Goal: Communication & Community: Answer question/provide support

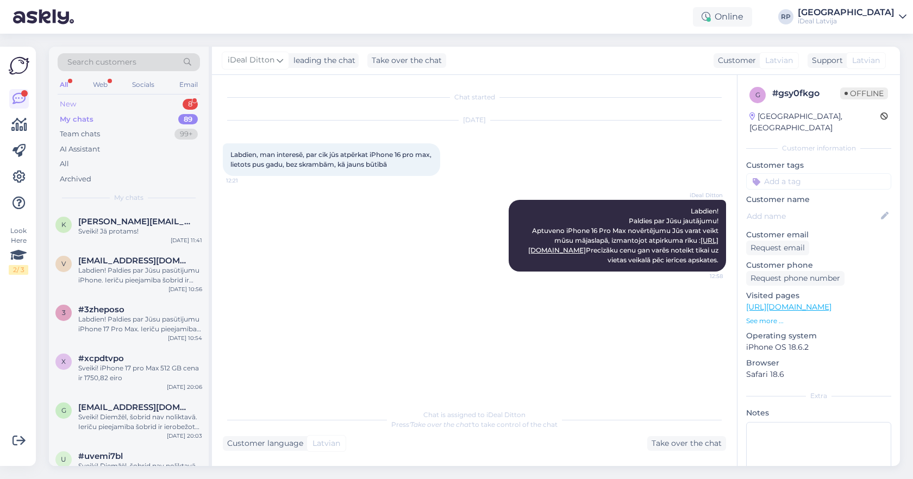
click at [159, 111] on div "New 8" at bounding box center [129, 104] width 142 height 15
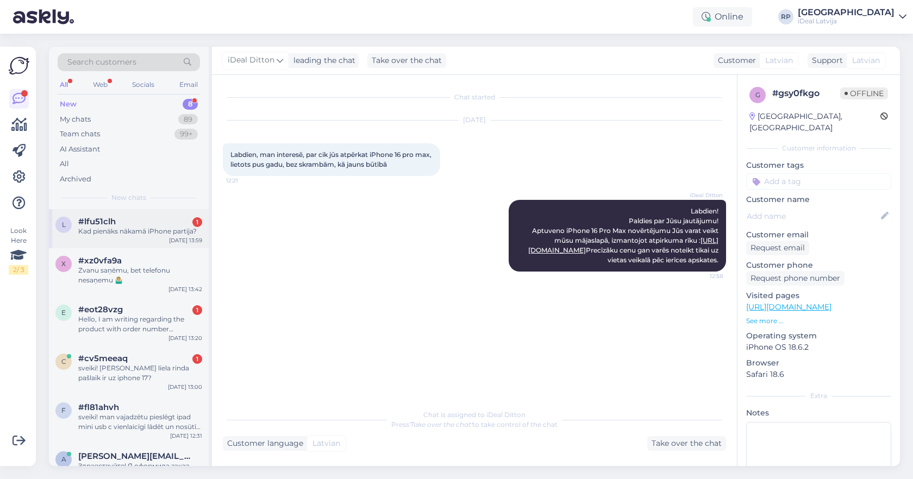
click at [137, 229] on div "Kad pienāks nākamā iPhone partija?" at bounding box center [140, 232] width 124 height 10
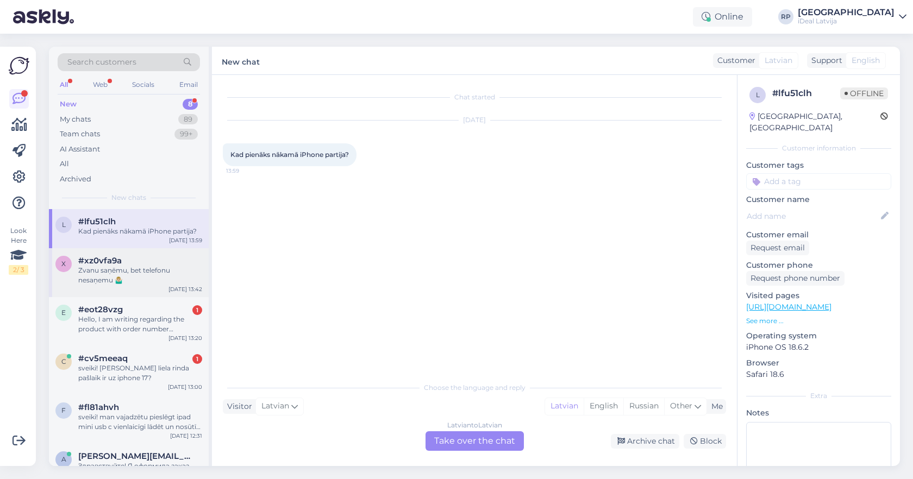
click at [149, 284] on div "x #xz0vfa9a Zvanu saņēmu, bet telefonu nesaņemu 🤷🏼‍♂️ [DATE] 13:42" at bounding box center [129, 272] width 160 height 49
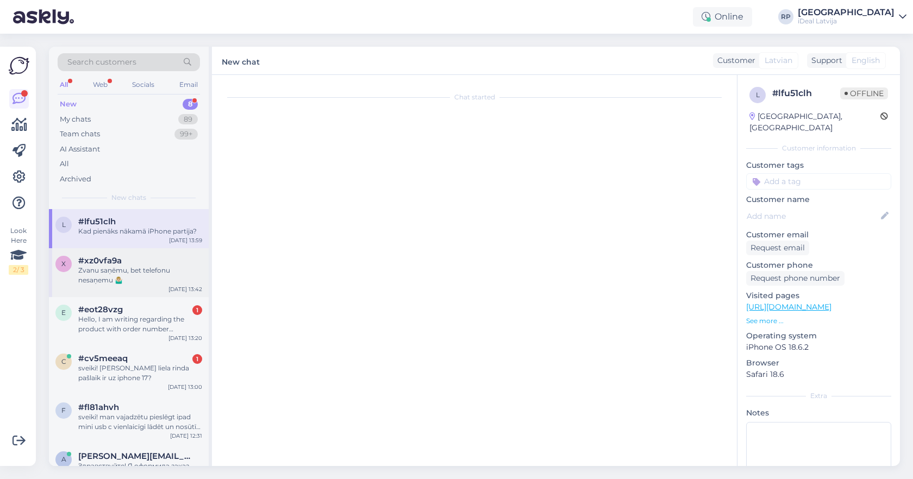
scroll to position [56, 0]
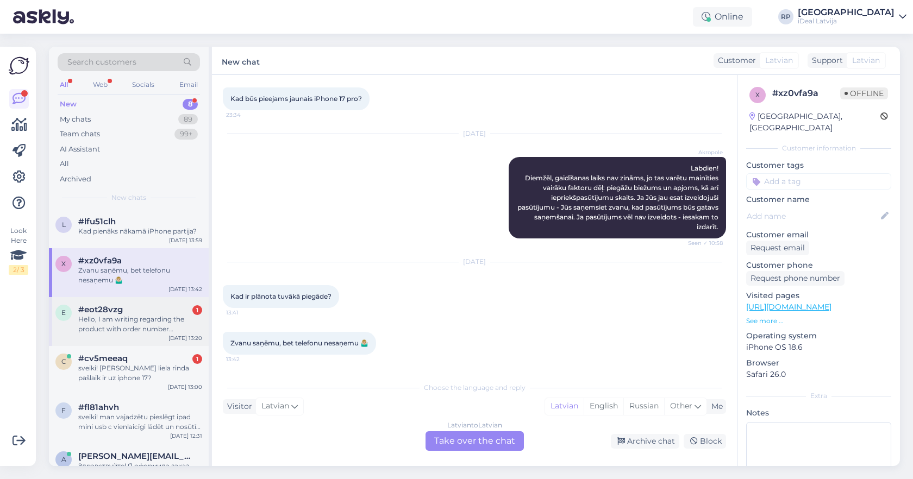
click at [152, 315] on div "Hello, I am writing regarding the product with order number #2000084294. Since …" at bounding box center [140, 325] width 124 height 20
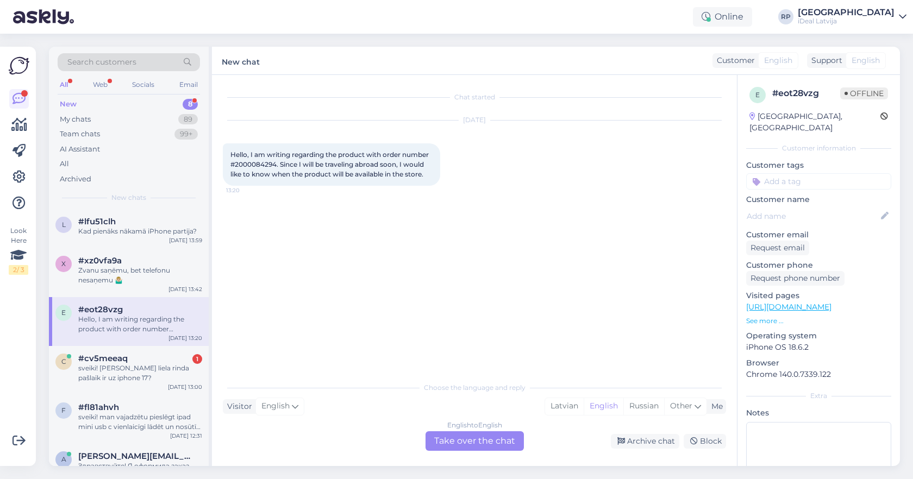
click at [154, 338] on div "e #eot28vzg Hello, I am writing regarding the product with order number #200008…" at bounding box center [129, 321] width 160 height 49
click at [153, 350] on div "c #cv5meeaq 1 sveiki! [PERSON_NAME] liela rinda pašlaik ir uz iphone 17? [DATE]…" at bounding box center [129, 370] width 160 height 49
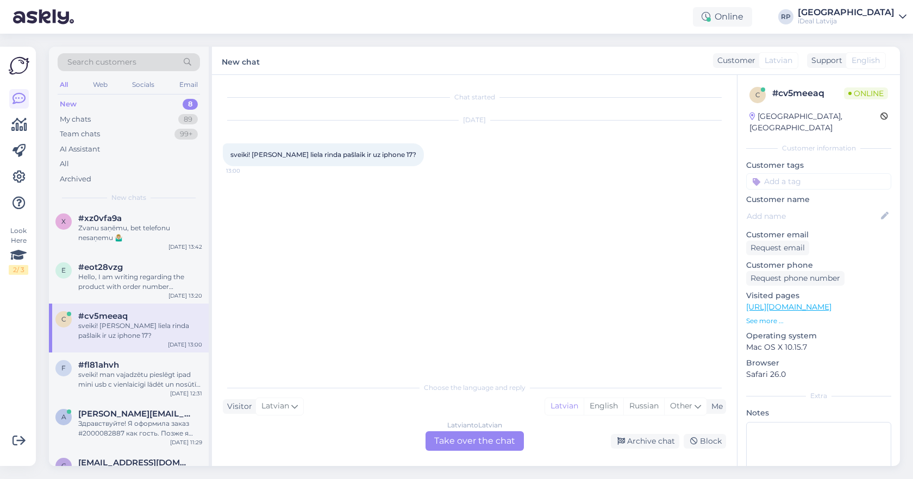
scroll to position [54, 0]
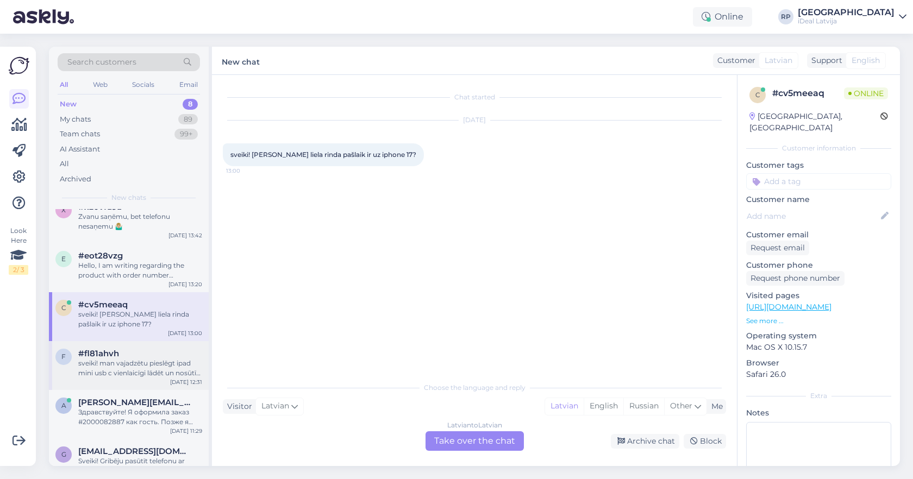
click at [168, 371] on div "sveiki! man vajadzētu pieslēgt ipad mini usb c vienlaicīgi lādēt un nosūtīt aud…" at bounding box center [140, 369] width 124 height 20
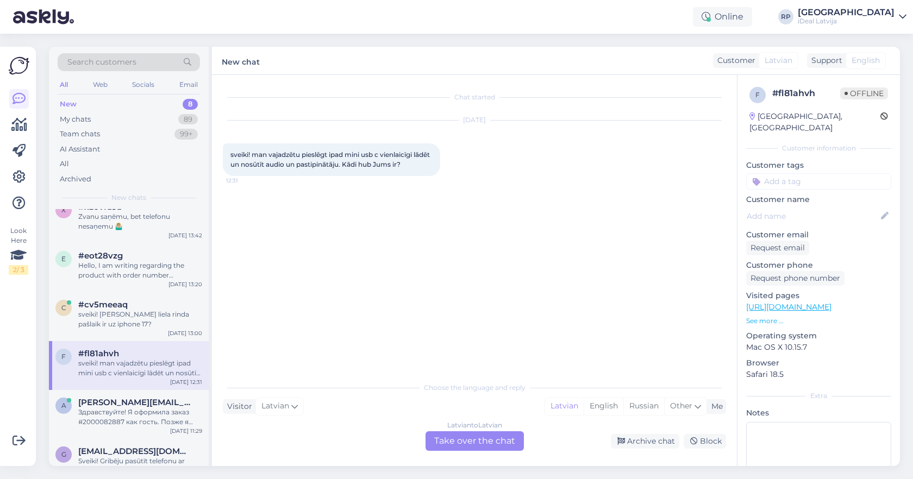
click at [467, 435] on div "Latvian to Latvian Take over the chat" at bounding box center [474, 441] width 98 height 20
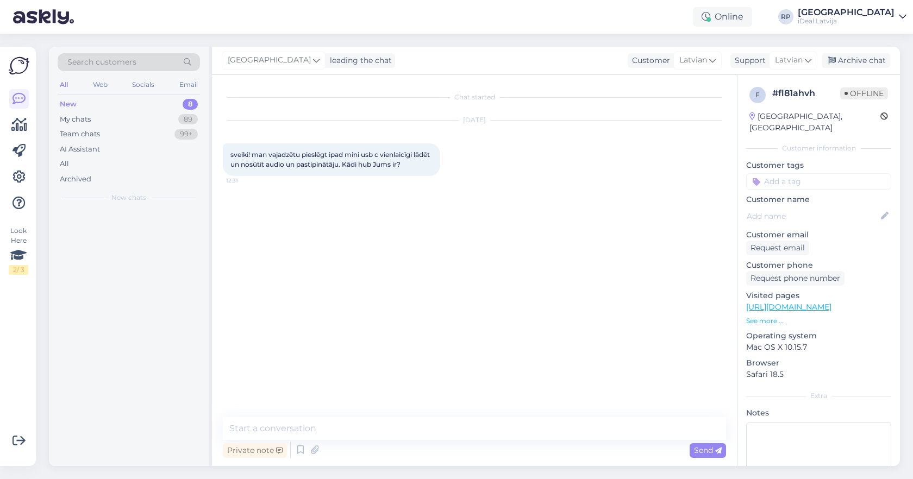
scroll to position [0, 0]
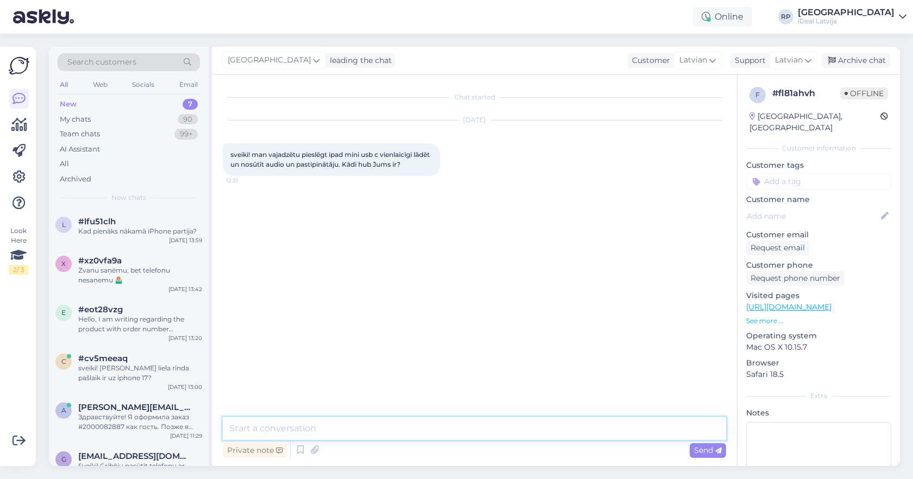
click at [413, 425] on textarea at bounding box center [474, 428] width 503 height 23
paste textarea "[URL][DOMAIN_NAME]"
click at [327, 423] on textarea "Sveiki! Viens variants ir [URL][DOMAIN_NAME]" at bounding box center [474, 428] width 503 height 23
type textarea "Sveiki! Viens variants ir šis [URL][DOMAIN_NAME]"
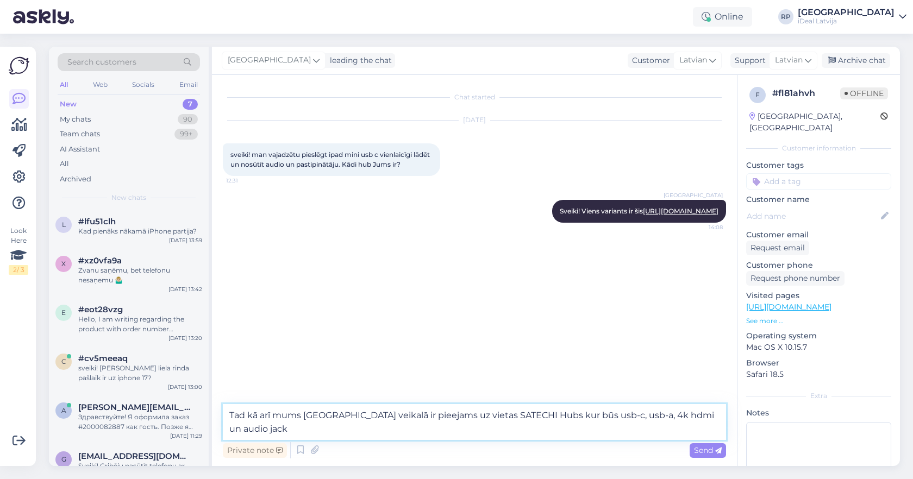
click at [692, 418] on textarea "Tad kā arī mums [GEOGRAPHIC_DATA] veikalā ir pieejams uz vietas SATECHI Hubs ku…" at bounding box center [474, 422] width 503 height 36
type textarea "Tad kā arī mums [GEOGRAPHIC_DATA] veikalā ir pieejams uz vietas SATECHI Hubs ku…"
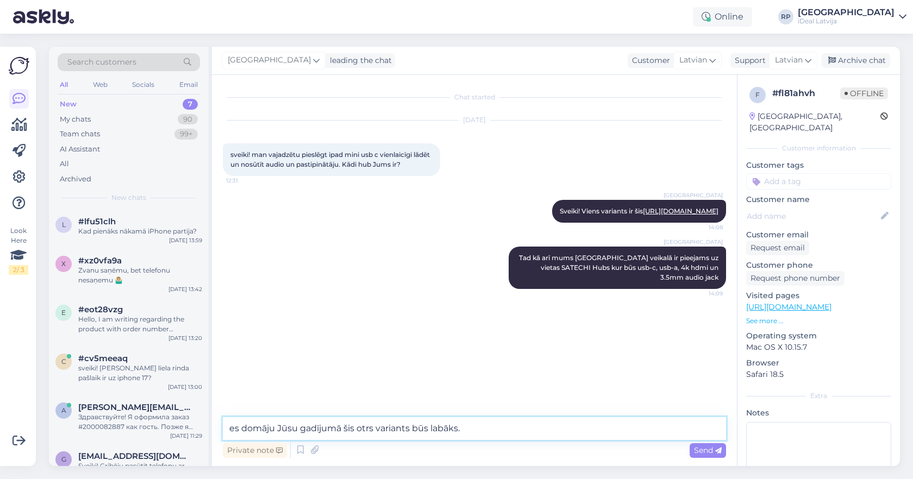
type textarea "es domāju Jūsu gadījumā šis otrs variants būs labāks."
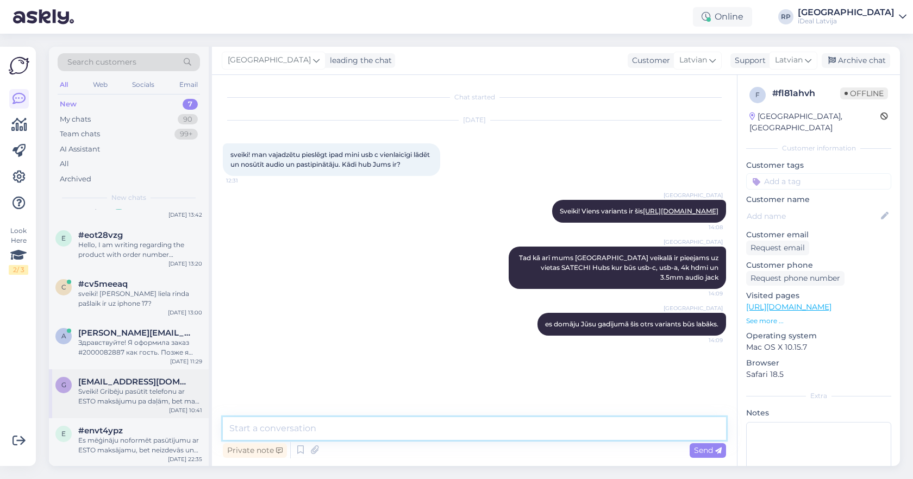
scroll to position [74, 0]
click at [122, 387] on div "Sveiki! Gribēju pasūtīt telefonu ar ESTO maksājumu pa daļām, bet man neizdevās.…" at bounding box center [140, 397] width 124 height 20
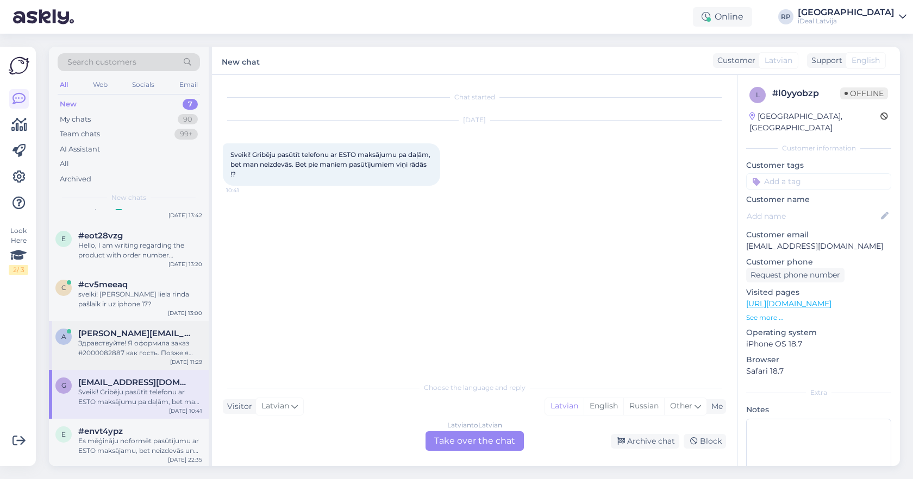
click at [137, 346] on div "Здравствуйте! Я оформила заказ #2000082887 как гость. Позже я зарегистрировала …" at bounding box center [140, 348] width 124 height 20
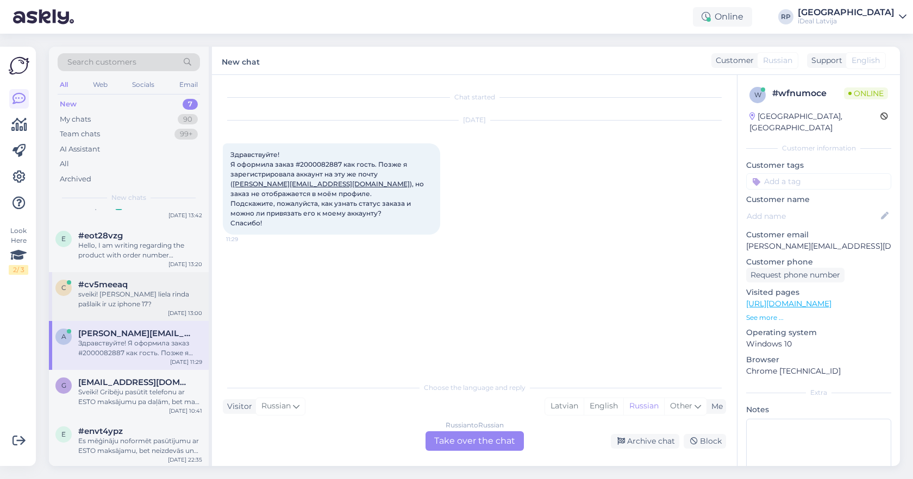
click at [152, 298] on div "sveiki! [PERSON_NAME] liela rinda pašlaik ir uz iphone 17?" at bounding box center [140, 300] width 124 height 20
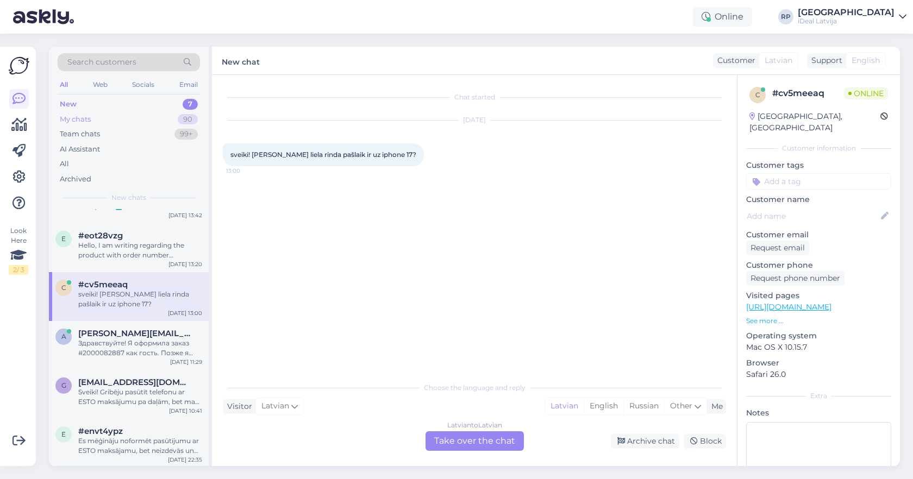
click at [84, 118] on div "My chats" at bounding box center [75, 119] width 31 height 11
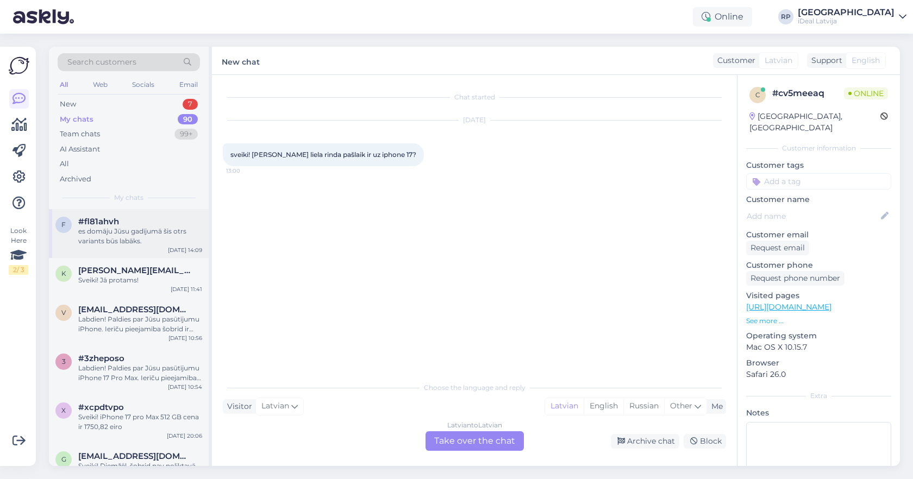
click at [126, 228] on div "es domāju Jūsu gadījumā šis otrs variants būs labāks." at bounding box center [140, 237] width 124 height 20
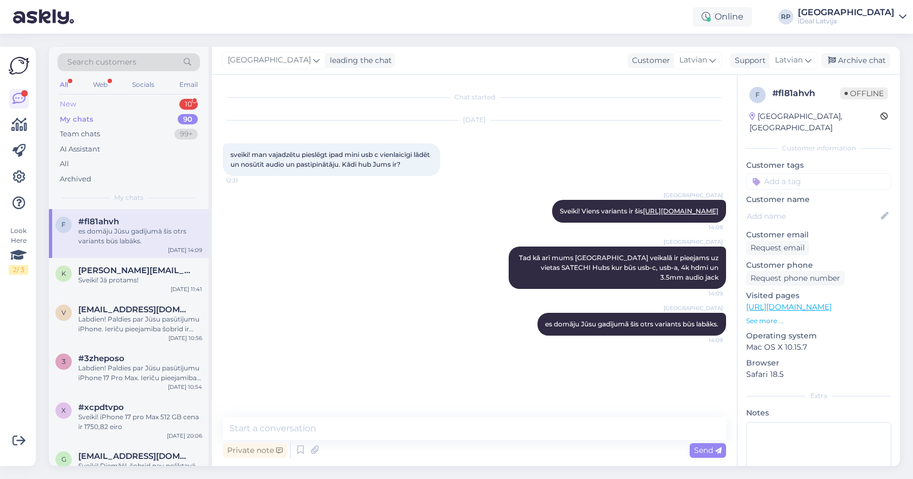
click at [146, 110] on div "New 10" at bounding box center [129, 104] width 142 height 15
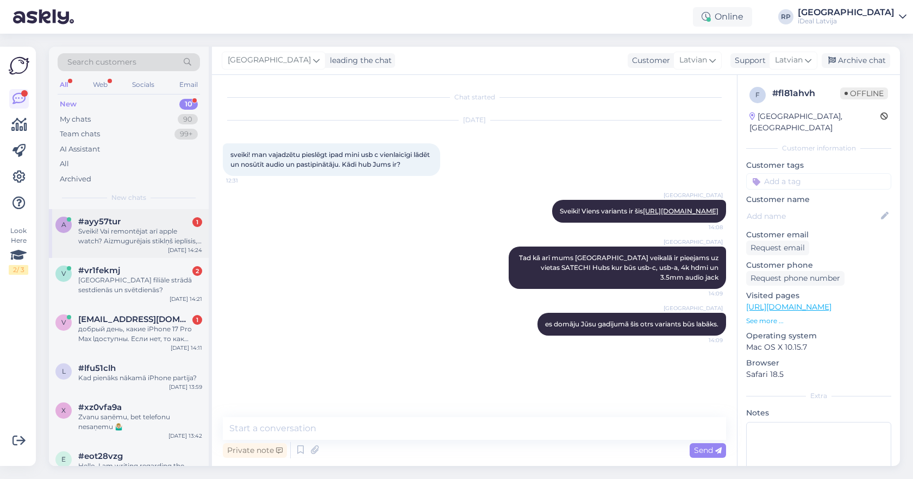
click at [172, 243] on div "Sveiki! Vai remontējat arī apple watch? Aizmugurējais stiklņš ieplīsis, nokrita…" at bounding box center [140, 237] width 124 height 20
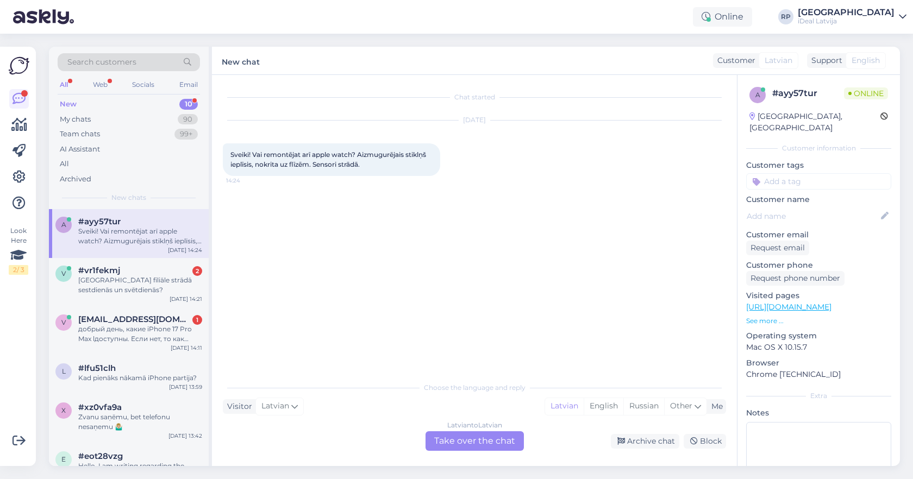
click at [474, 438] on div "Latvian to Latvian Take over the chat" at bounding box center [474, 441] width 98 height 20
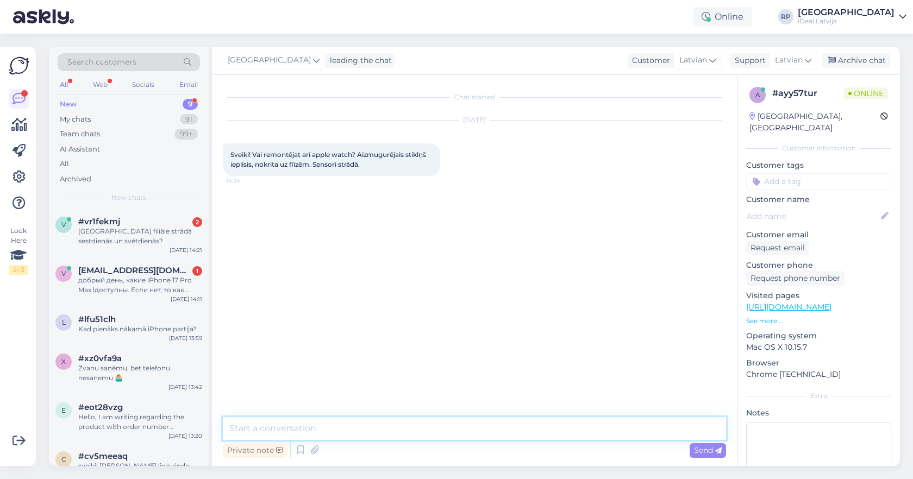
click at [459, 432] on textarea at bounding box center [474, 428] width 503 height 23
type textarea "Sveiki, nē diemžēl, apple neveic remontdarbus iPad un Apple Watch"
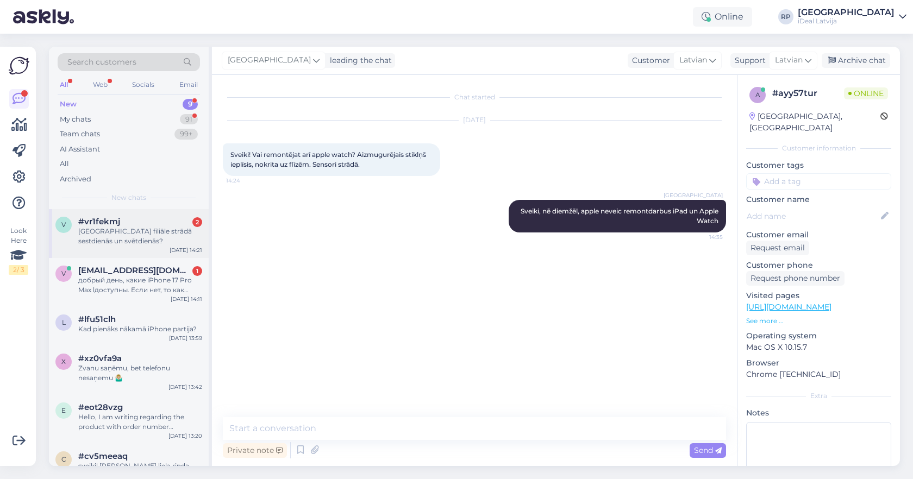
click at [178, 243] on div "[GEOGRAPHIC_DATA] filiāle strādā sestdienās un svētdienās?" at bounding box center [140, 237] width 124 height 20
